Goal: Find contact information: Find contact information

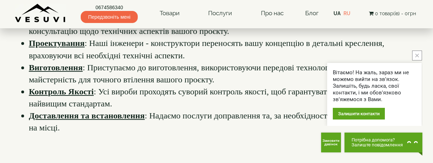
scroll to position [248, 0]
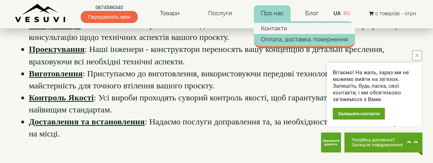
click at [275, 30] on link "Контакти" at bounding box center [304, 28] width 101 height 11
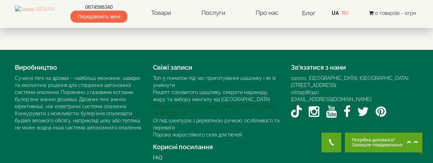
scroll to position [274, 0]
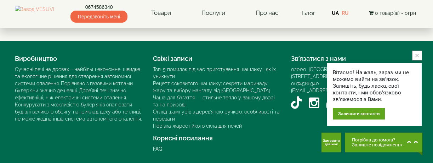
click at [417, 56] on icon "close button" at bounding box center [418, 56] width 4 height 4
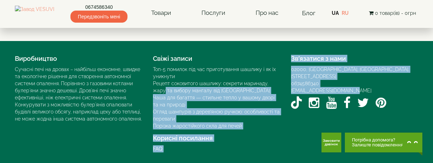
drag, startPoint x: 355, startPoint y: 84, endPoint x: 284, endPoint y: 82, distance: 70.6
click at [284, 82] on div "Виробництво Сучасні печі на дровах – найбільш економне, швидке та екологічне рі…" at bounding box center [217, 102] width 415 height 101
click at [366, 87] on div "[EMAIL_ADDRESS][DOMAIN_NAME]" at bounding box center [355, 90] width 128 height 7
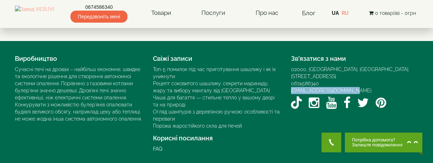
drag, startPoint x: 357, startPoint y: 84, endPoint x: 291, endPoint y: 84, distance: 66.6
click at [291, 84] on div "Зв’язатися з нами 02000, [GEOGRAPHIC_DATA], [GEOGRAPHIC_DATA]. [STREET_ADDRESS]…" at bounding box center [355, 82] width 138 height 60
copy link "[EMAIL_ADDRESS][DOMAIN_NAME]"
